Goal: Task Accomplishment & Management: Manage account settings

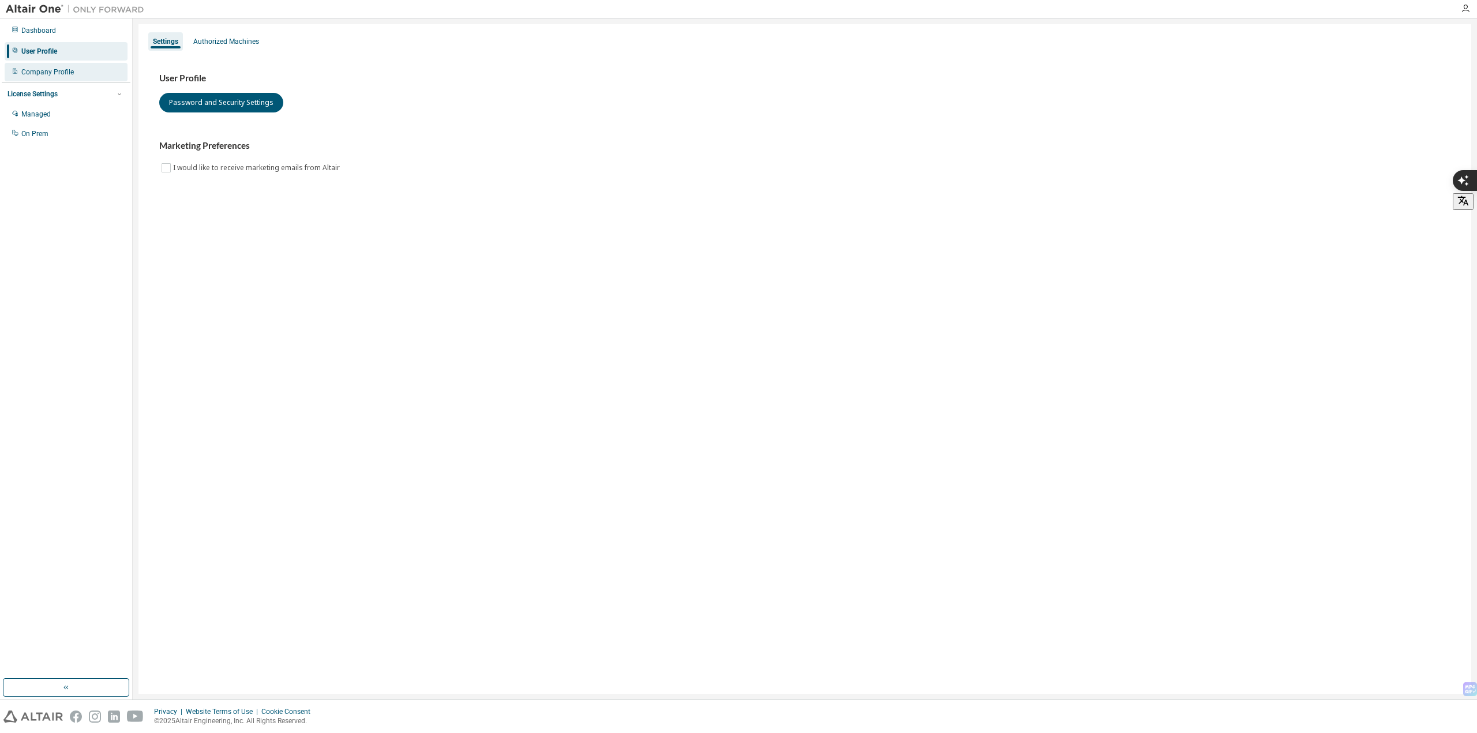
click at [61, 73] on div "Company Profile" at bounding box center [47, 71] width 52 height 9
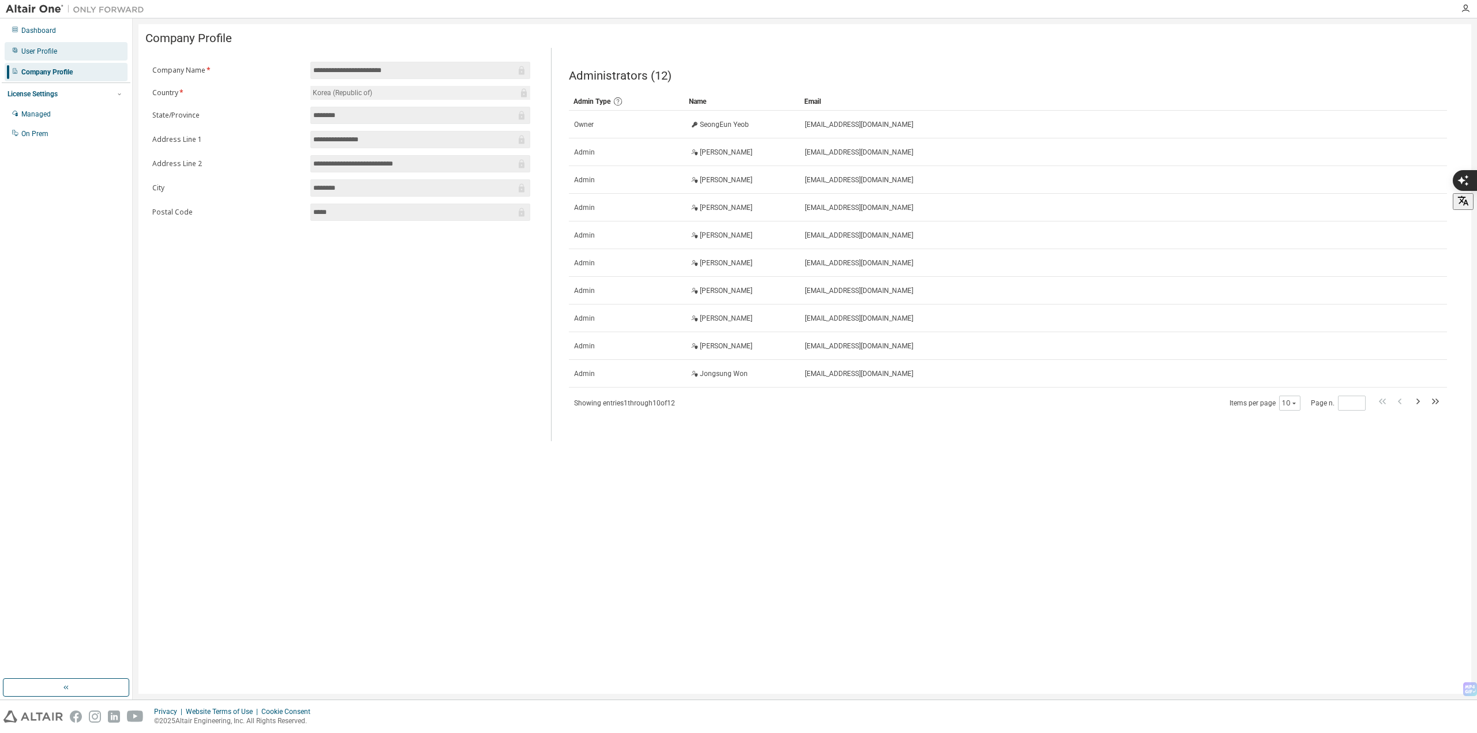
click at [72, 50] on div "User Profile" at bounding box center [66, 51] width 123 height 18
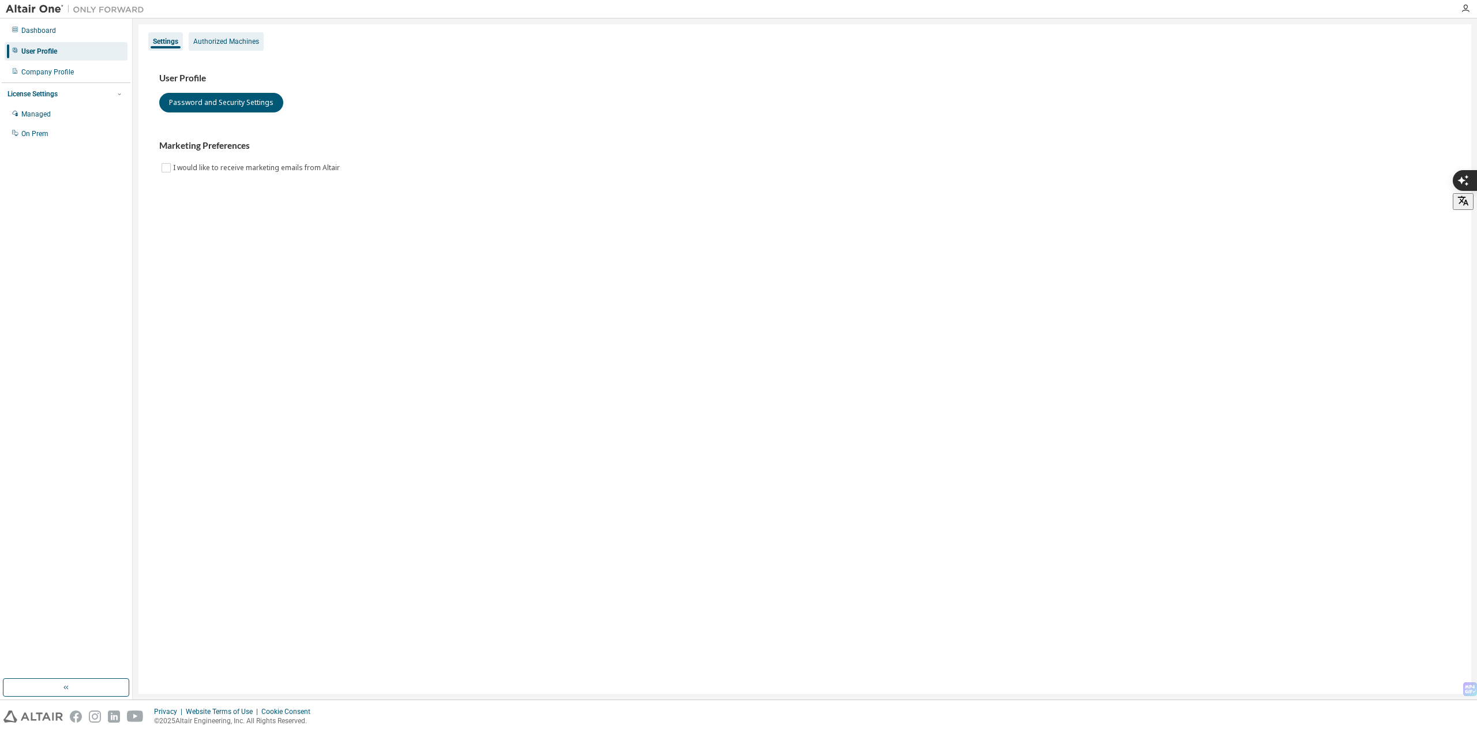
click at [223, 39] on div "Authorized Machines" at bounding box center [226, 41] width 66 height 9
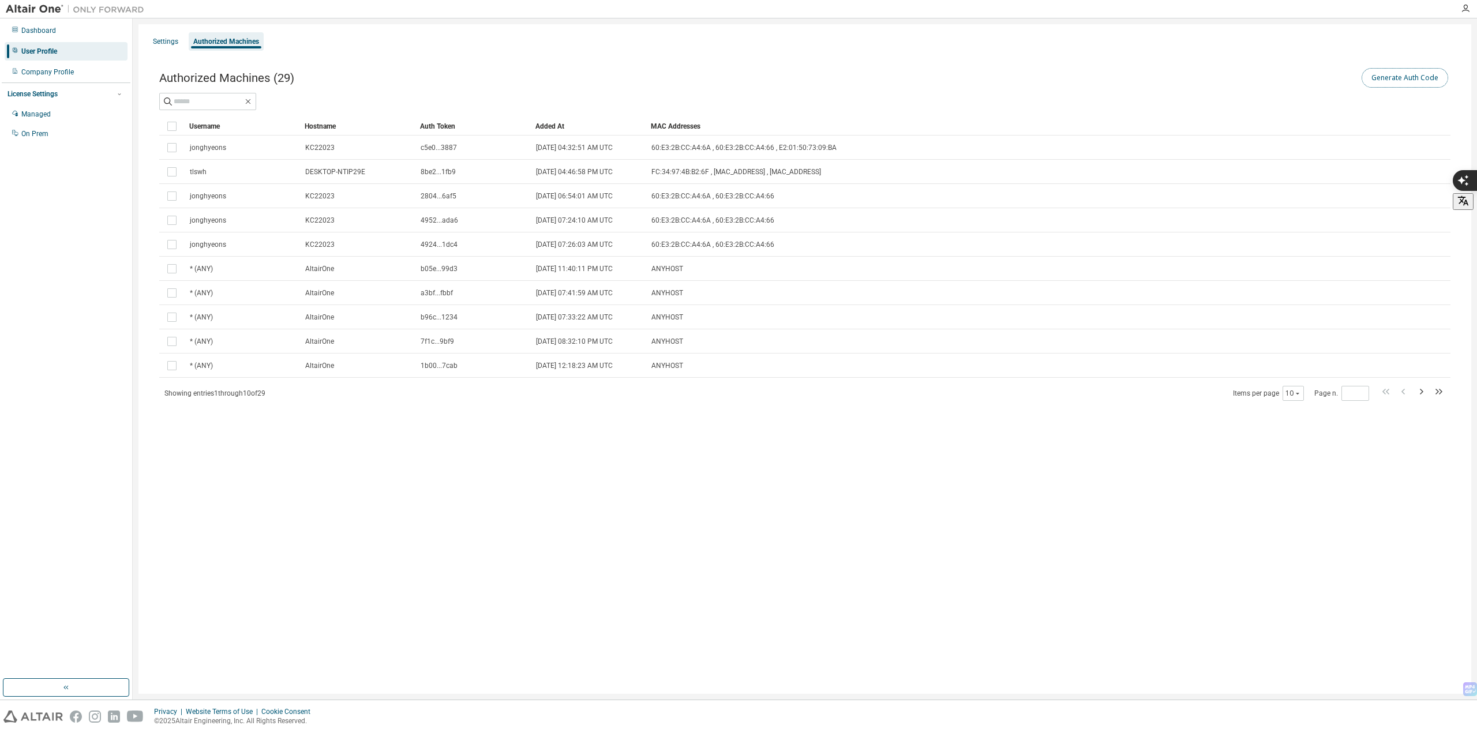
click at [1373, 74] on button "Generate Auth Code" at bounding box center [1404, 78] width 87 height 20
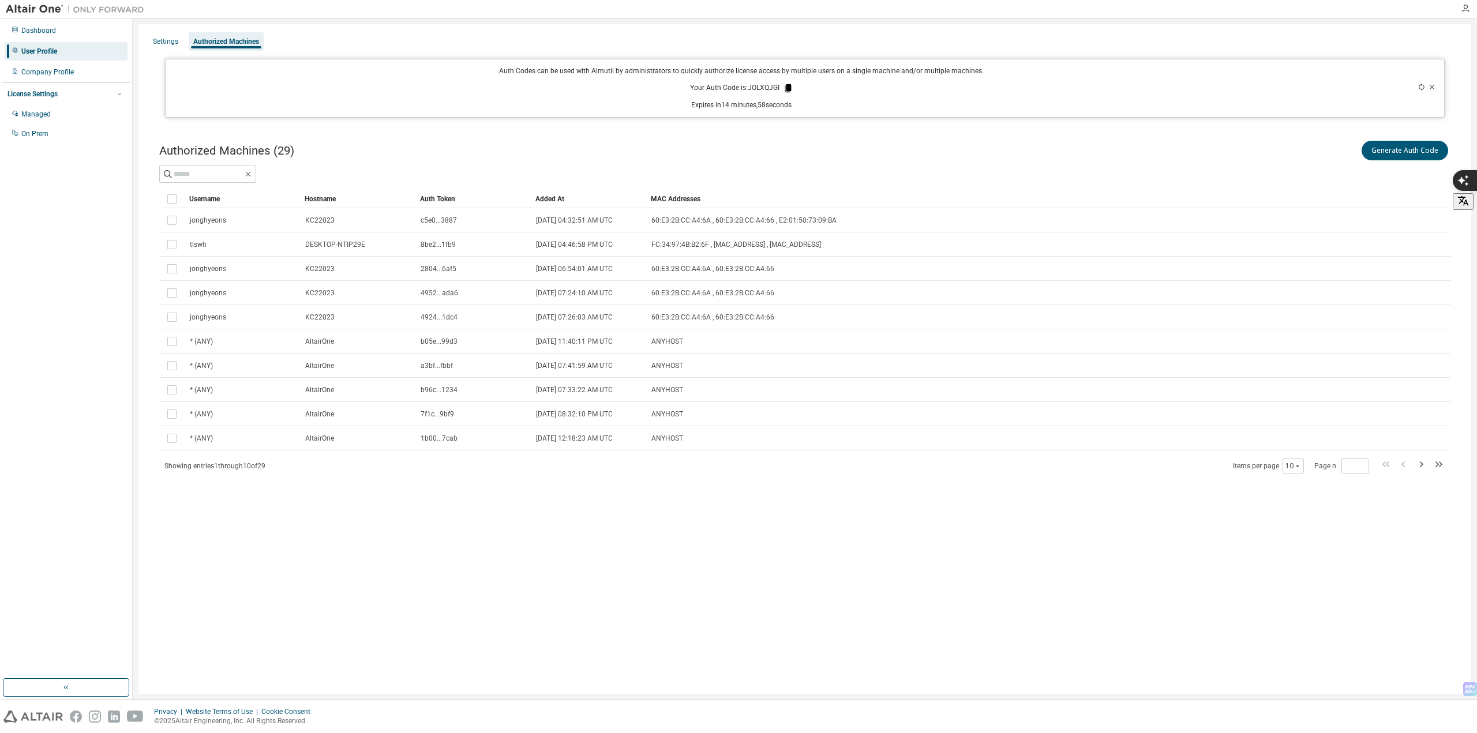
click at [786, 86] on icon at bounding box center [788, 88] width 6 height 8
